Goal: Information Seeking & Learning: Find specific fact

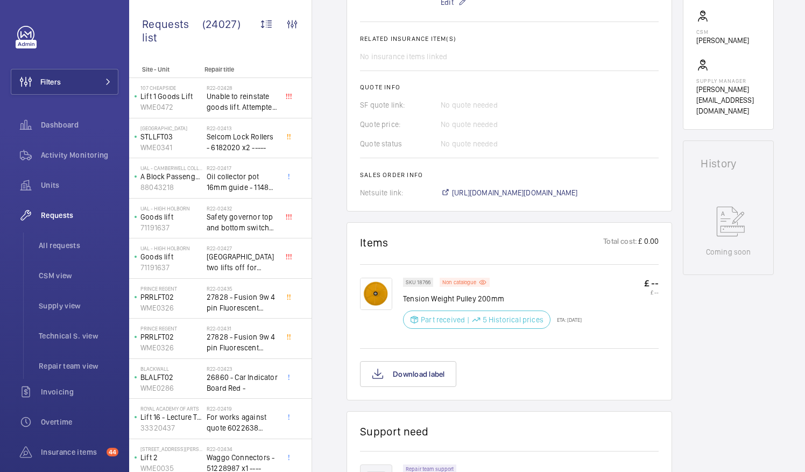
scroll to position [410, 0]
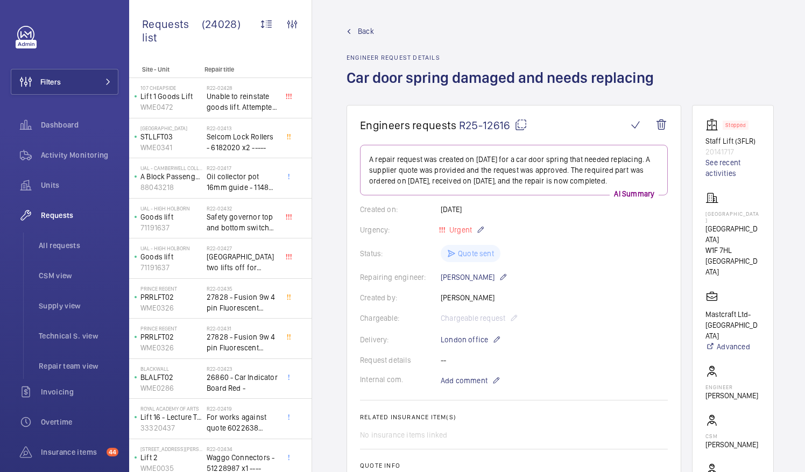
click at [521, 122] on mat-icon at bounding box center [520, 124] width 13 height 13
drag, startPoint x: 710, startPoint y: 227, endPoint x: 766, endPoint y: 230, distance: 56.6
click at [760, 230] on p "[GEOGRAPHIC_DATA]" at bounding box center [732, 234] width 55 height 22
drag, startPoint x: 766, startPoint y: 230, endPoint x: 757, endPoint y: 230, distance: 9.1
copy p "[GEOGRAPHIC_DATA]"
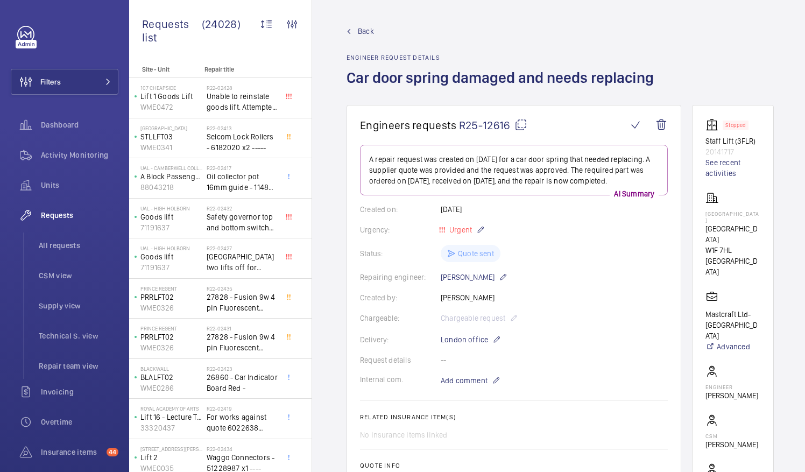
click at [662, 245] on div "Status: Quote sent" at bounding box center [514, 253] width 308 height 17
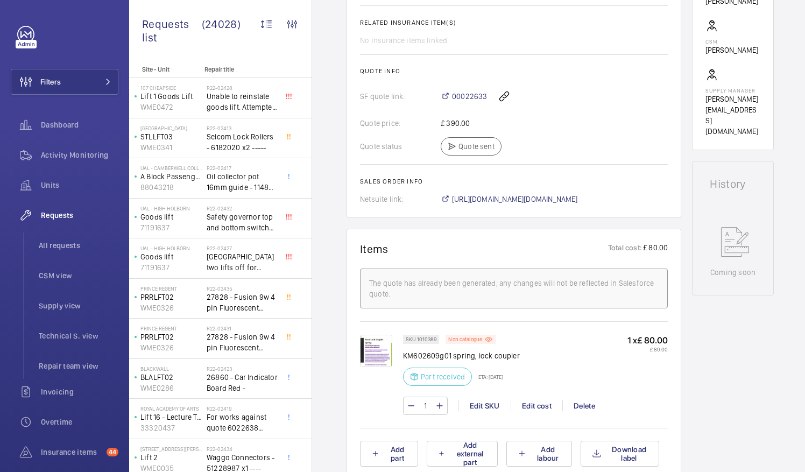
scroll to position [395, 0]
click at [404, 351] on p "KM602609g01 spring, lock coupler" at bounding box center [461, 355] width 117 height 11
click at [405, 353] on p "KM602609g01 spring, lock coupler" at bounding box center [461, 355] width 117 height 11
drag, startPoint x: 404, startPoint y: 351, endPoint x: 517, endPoint y: 347, distance: 113.6
click at [517, 347] on div "SKU 1010389 Non catalogue KM602609g01 spring, lock coupler Part received ETA: 3…" at bounding box center [461, 363] width 117 height 58
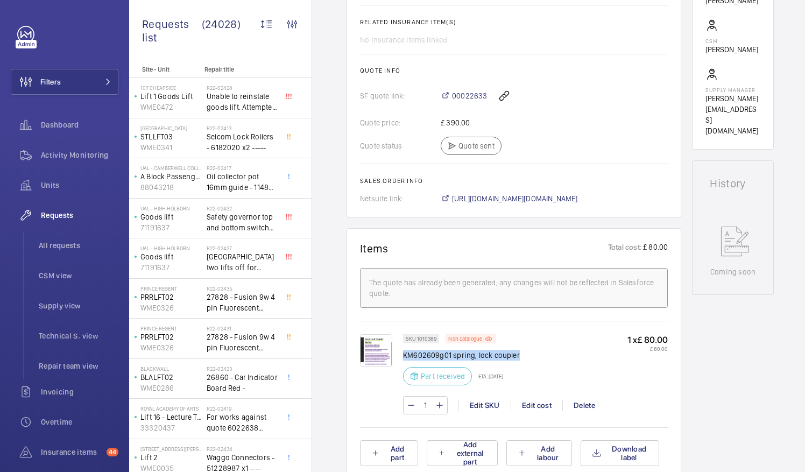
drag, startPoint x: 517, startPoint y: 347, endPoint x: 489, endPoint y: 356, distance: 29.6
click at [489, 356] on p "KM602609g01 spring, lock coupler" at bounding box center [461, 355] width 117 height 11
copy p "KM602609g01 spring, lock coupler"
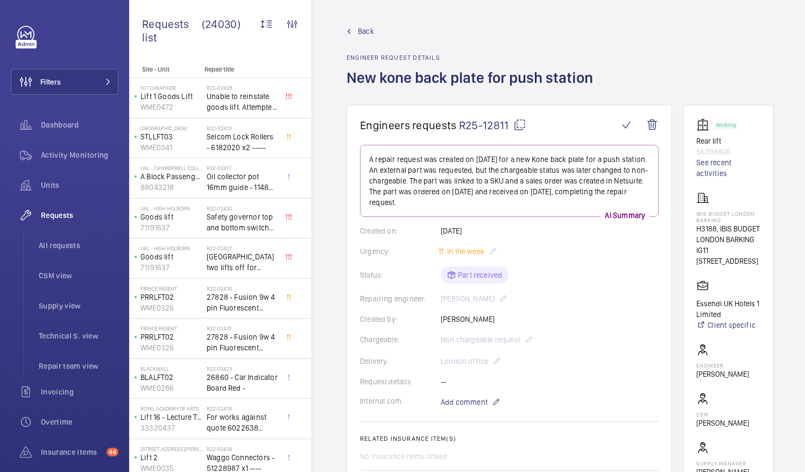
click at [519, 123] on mat-icon at bounding box center [519, 124] width 13 height 13
drag, startPoint x: 709, startPoint y: 213, endPoint x: 743, endPoint y: 221, distance: 34.7
click at [743, 221] on p "IBIS BUDGET LONDON BARKING" at bounding box center [728, 216] width 64 height 13
drag, startPoint x: 743, startPoint y: 221, endPoint x: 723, endPoint y: 220, distance: 19.4
copy p "IBIS BUDGET LONDON BARKING"
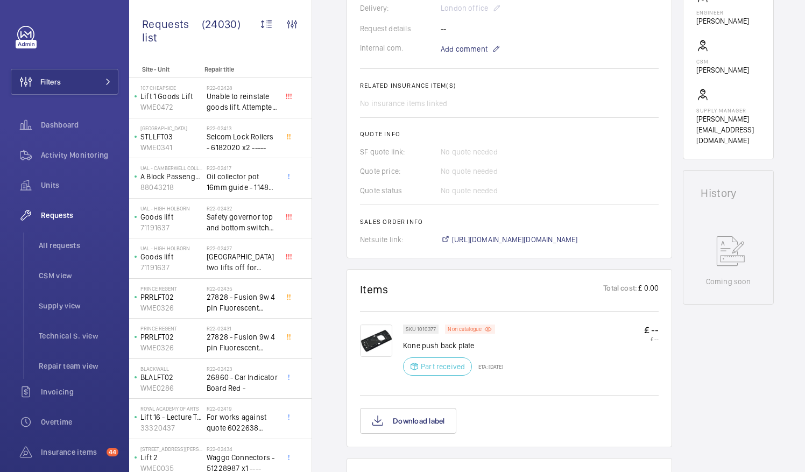
scroll to position [397, 0]
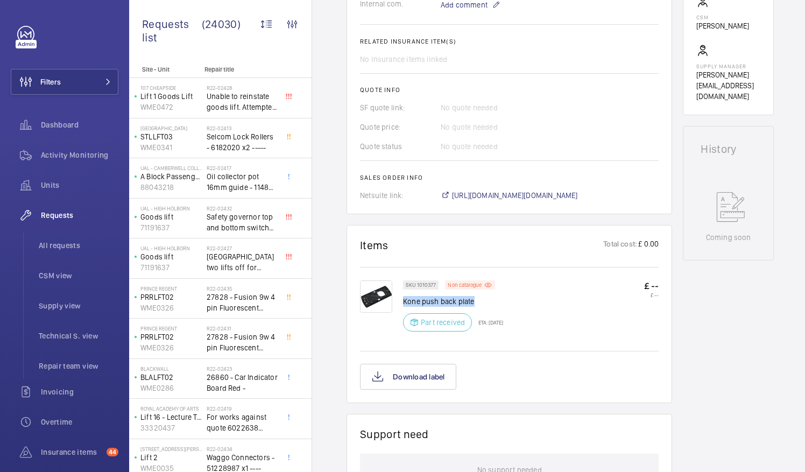
drag, startPoint x: 404, startPoint y: 297, endPoint x: 477, endPoint y: 301, distance: 73.3
click at [477, 301] on p "Kone push back plate" at bounding box center [453, 301] width 100 height 11
drag, startPoint x: 477, startPoint y: 301, endPoint x: 457, endPoint y: 299, distance: 19.5
copy p "Kone push back plate"
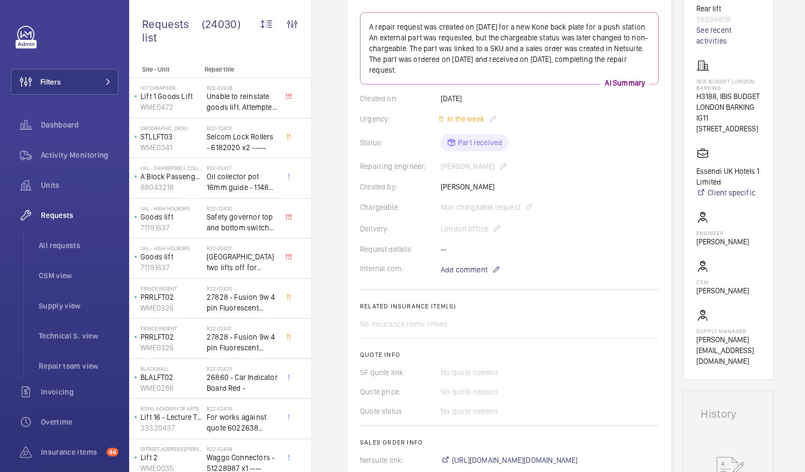
scroll to position [130, 0]
